Goal: Find contact information: Find contact information

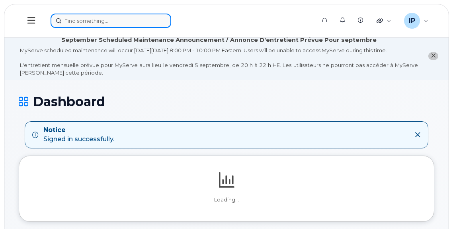
click at [82, 23] on input at bounding box center [111, 21] width 121 height 14
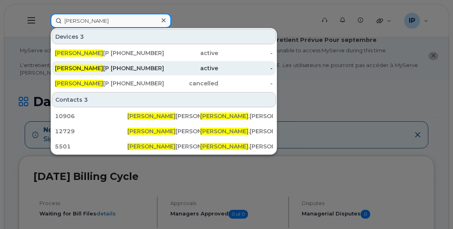
type input "[PERSON_NAME]"
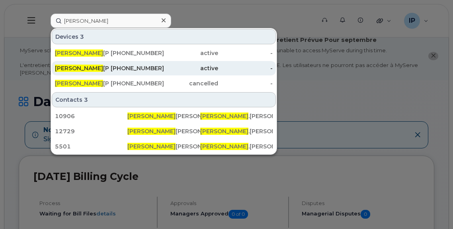
click at [114, 69] on div "[PHONE_NUMBER]" at bounding box center [136, 68] width 55 height 8
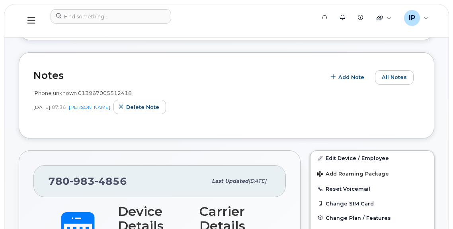
scroll to position [199, 0]
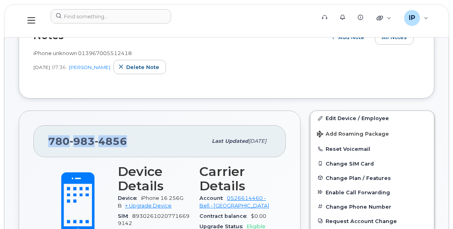
drag, startPoint x: 131, startPoint y: 141, endPoint x: 44, endPoint y: 141, distance: 87.2
click at [44, 141] on div "[PHONE_NUMBER] Last updated [DATE]" at bounding box center [159, 141] width 252 height 32
copy span "[PHONE_NUMBER]"
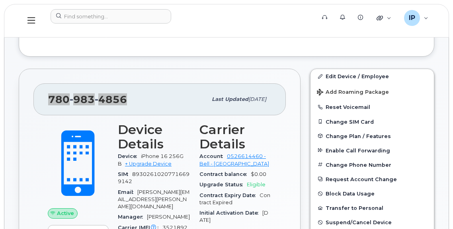
scroll to position [358, 0]
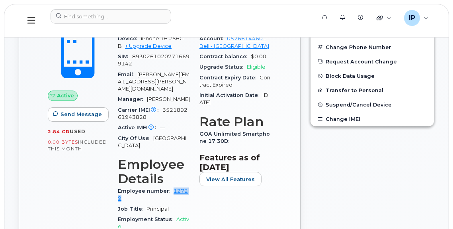
drag, startPoint x: 169, startPoint y: 175, endPoint x: 185, endPoint y: 180, distance: 17.1
click at [185, 186] on div "Employee number 12729" at bounding box center [154, 195] width 72 height 18
copy link "12729"
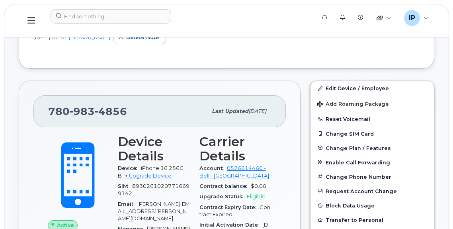
scroll to position [239, 0]
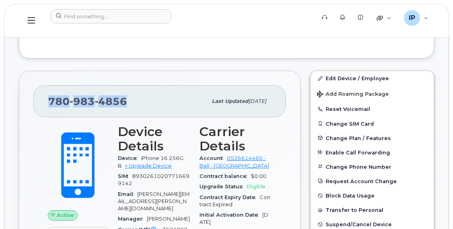
drag, startPoint x: 132, startPoint y: 102, endPoint x: 51, endPoint y: 101, distance: 80.8
click at [51, 101] on div "780 983 4856" at bounding box center [127, 101] width 159 height 17
copy span "780 983 4856"
click at [424, 19] on div "IP Ian Pitt Wireless Admin" at bounding box center [416, 18] width 35 height 16
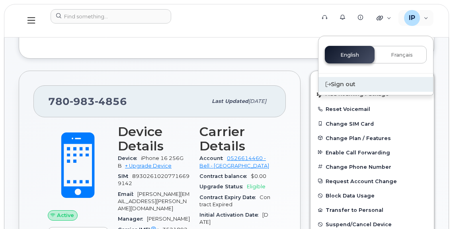
click at [340, 82] on div "Sign out" at bounding box center [376, 84] width 115 height 15
